Goal: Find specific fact: Find specific fact

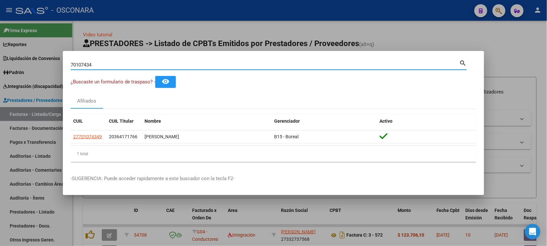
drag, startPoint x: 0, startPoint y: 0, endPoint x: 45, endPoint y: 70, distance: 83.3
click at [46, 70] on div "70107434 Buscar (apellido, dni, cuil, nro traspaso, cuit, obra social) search ¿…" at bounding box center [273, 123] width 547 height 246
type input "23966148"
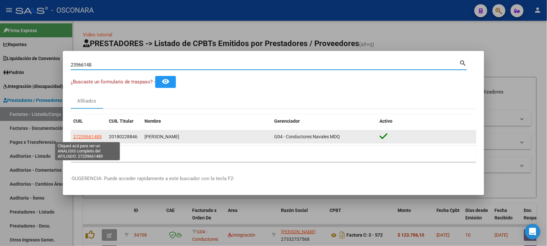
click at [90, 136] on span "27239661489" at bounding box center [87, 136] width 29 height 5
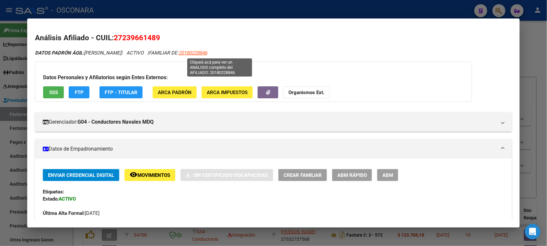
click at [207, 53] on span "20180228846" at bounding box center [193, 53] width 29 height 6
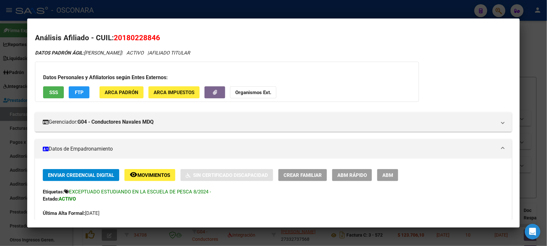
drag, startPoint x: 121, startPoint y: 37, endPoint x: 153, endPoint y: 38, distance: 32.1
click at [153, 38] on span "20180228846" at bounding box center [137, 37] width 46 height 8
copy span "18022884"
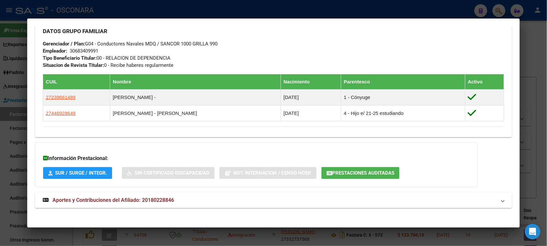
scroll to position [311, 0]
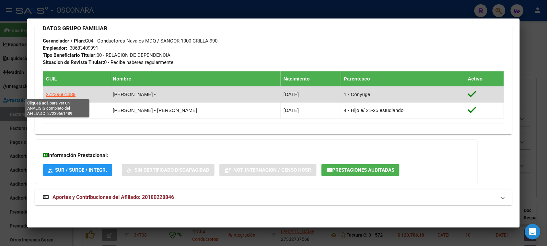
click at [60, 94] on span "27239661489" at bounding box center [61, 94] width 30 height 6
type textarea "27239661489"
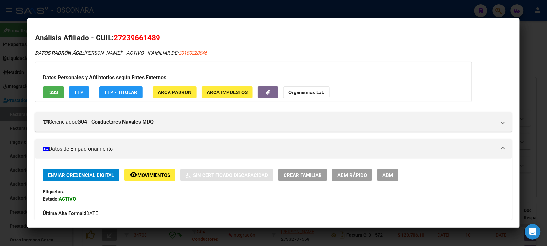
drag, startPoint x: 120, startPoint y: 35, endPoint x: 153, endPoint y: 37, distance: 32.5
click at [153, 37] on span "27239661489" at bounding box center [137, 37] width 46 height 8
copy span "23966148"
